Goal: Find specific page/section: Find specific page/section

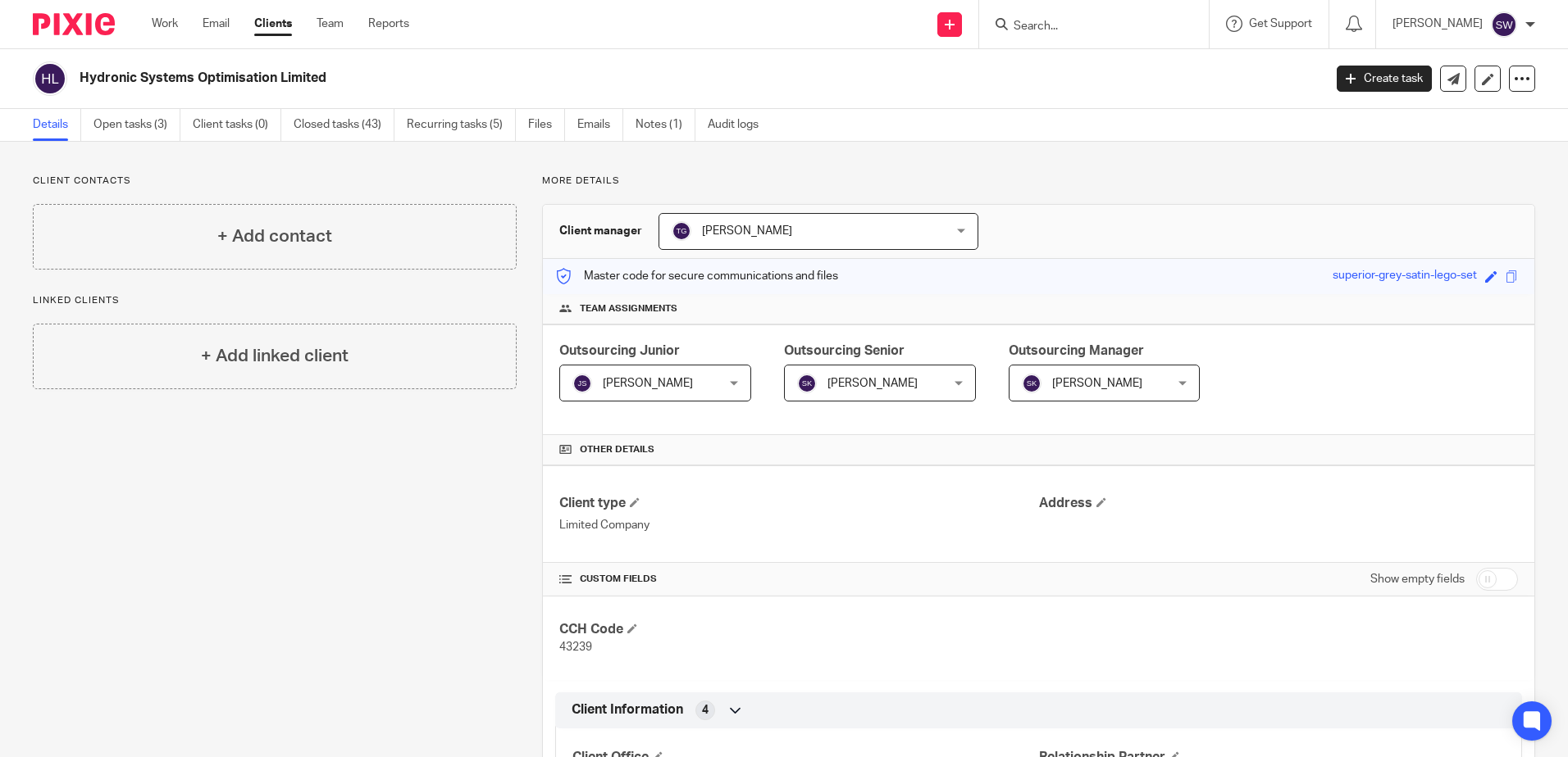
click at [1048, 27] on input "Search" at bounding box center [1085, 27] width 148 height 15
paste input "AILON DEVELOPMENTS LIMITED"
type input "AILON DEVELOPMENTS"
click at [1127, 67] on link at bounding box center [1111, 63] width 204 height 25
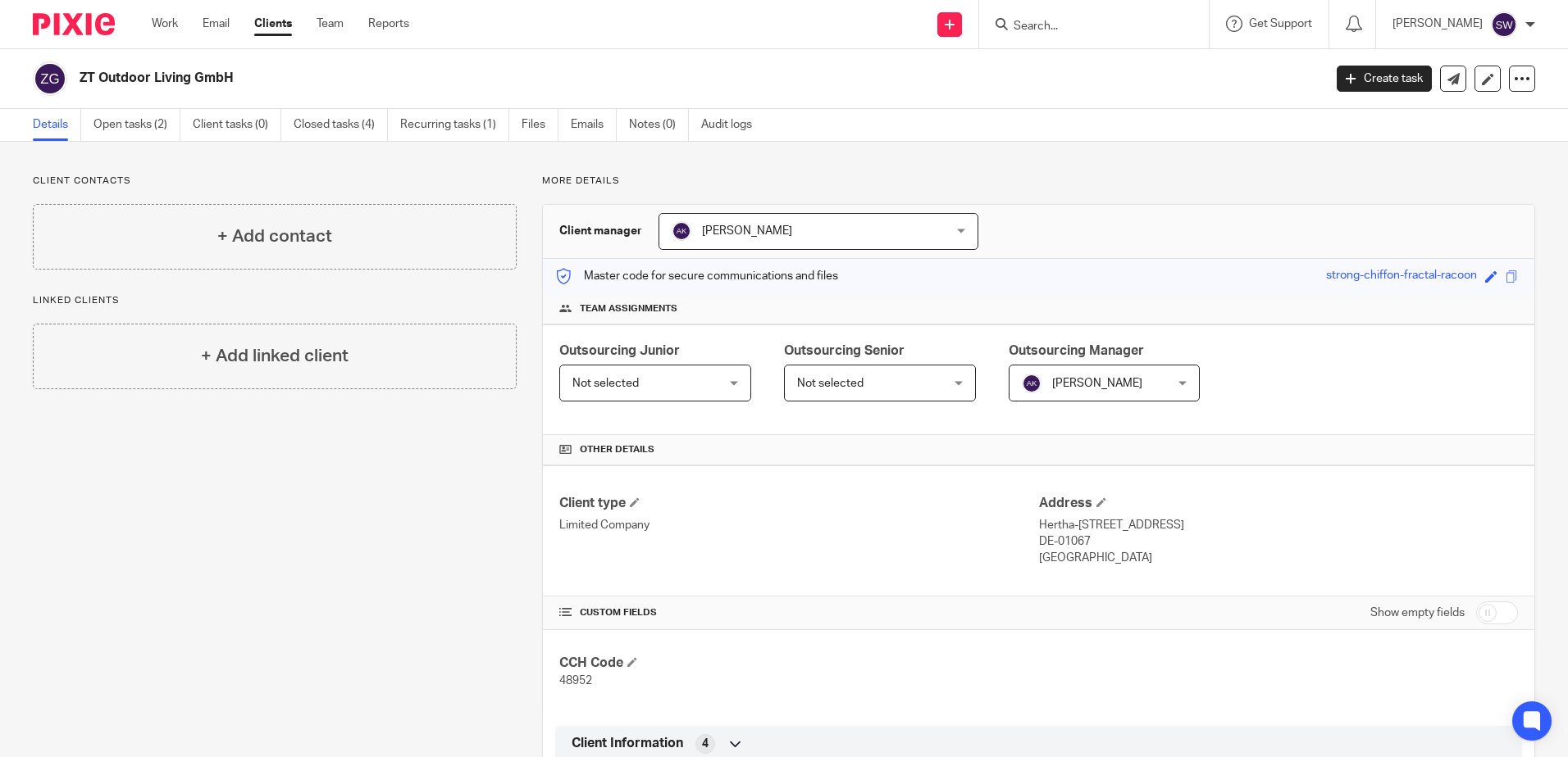
click at [1058, 28] on input "Search" at bounding box center [1085, 27] width 148 height 15
paste input "DIVERSE TALENT NETWORKS LIMITED"
type input "DIVERSE TALENT NETWORKS"
click at [1137, 59] on link at bounding box center [1111, 63] width 204 height 25
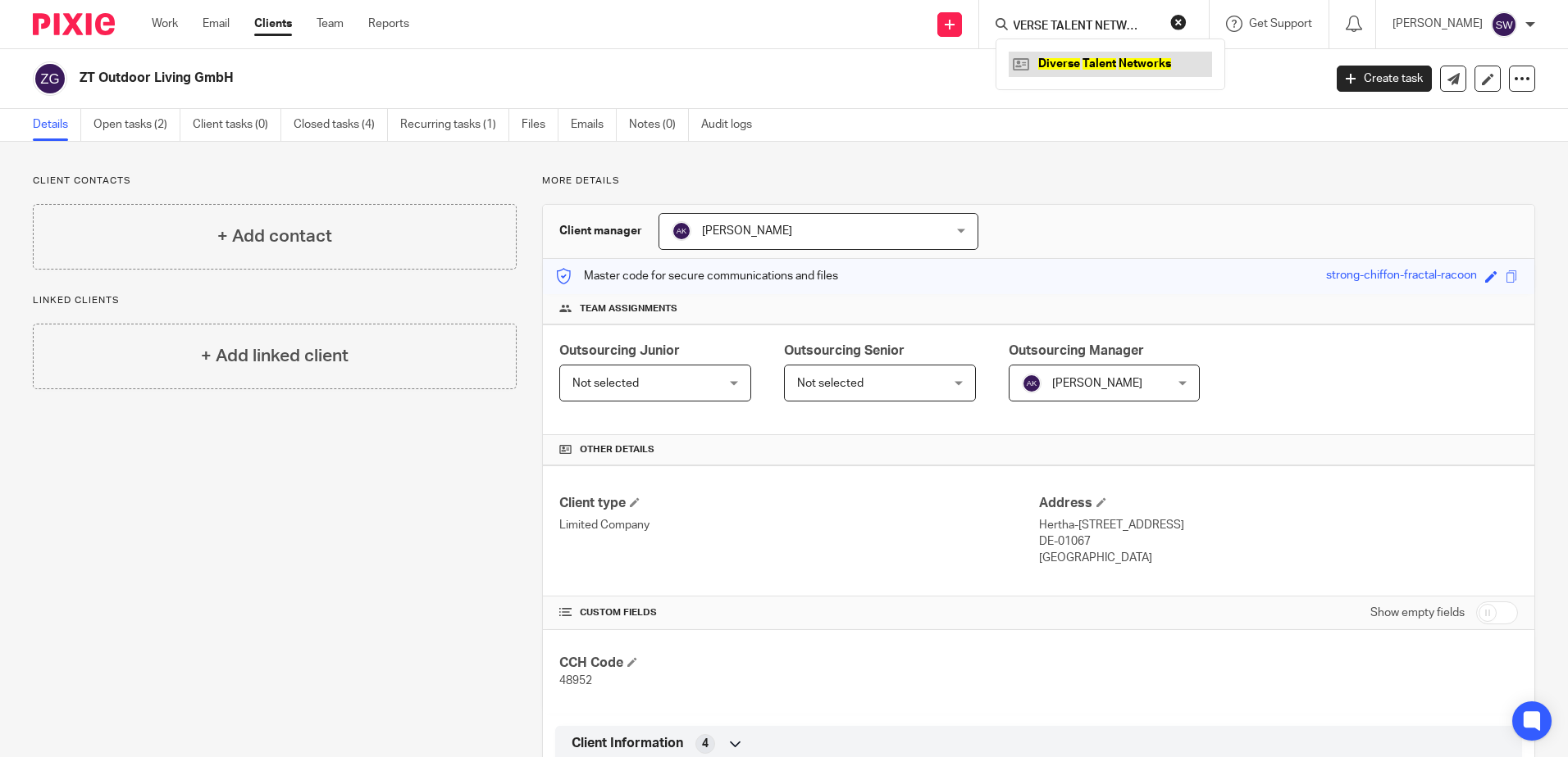
scroll to position [0, 0]
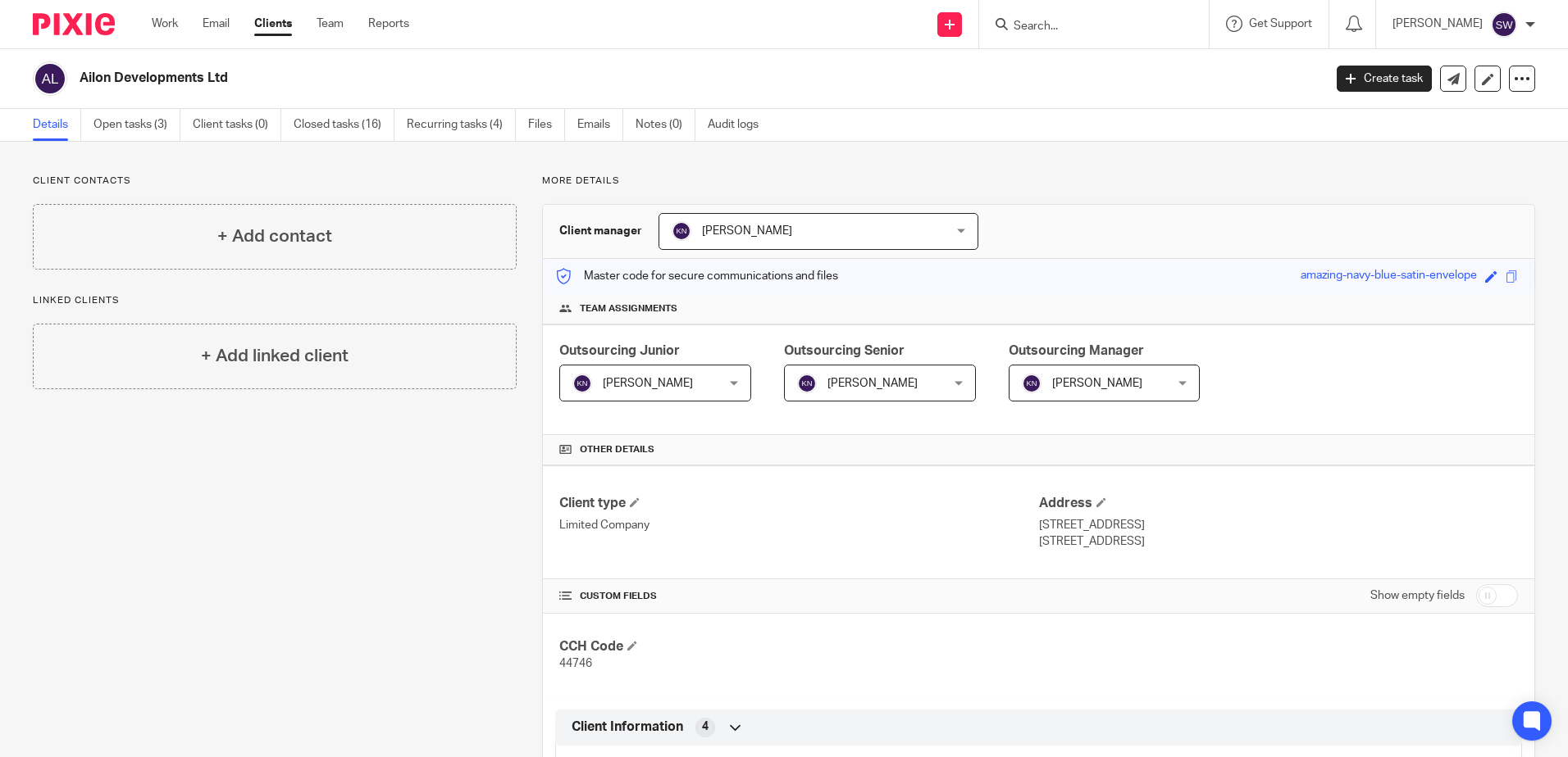
click at [1027, 25] on input "Search" at bounding box center [1085, 27] width 148 height 15
paste input "DIVERSE TALENT NETWORKS LIMITED"
type input "DIVERSE TALENT NETWORKS"
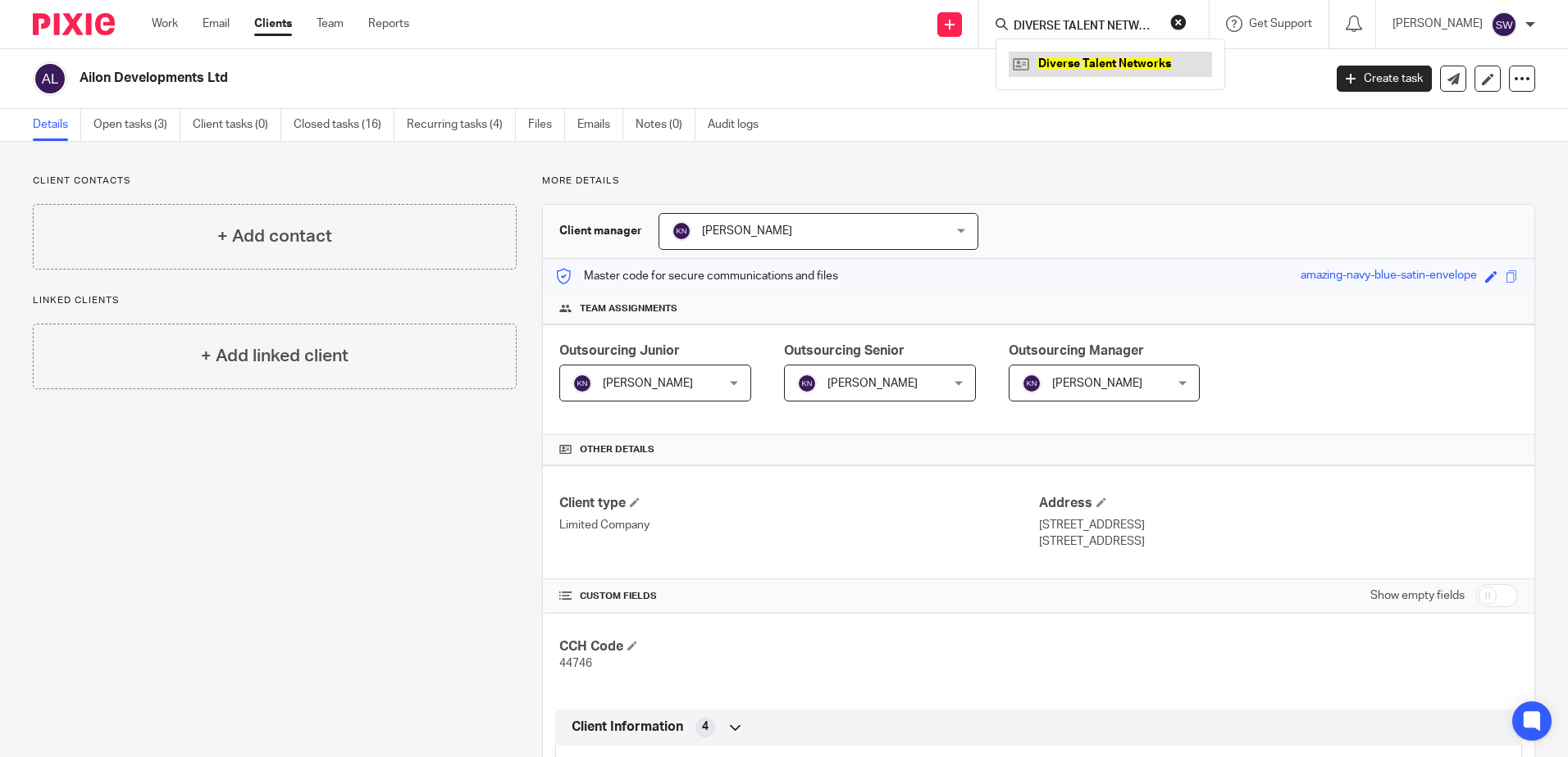
click at [1153, 61] on link at bounding box center [1111, 63] width 204 height 25
